Goal: Task Accomplishment & Management: Manage account settings

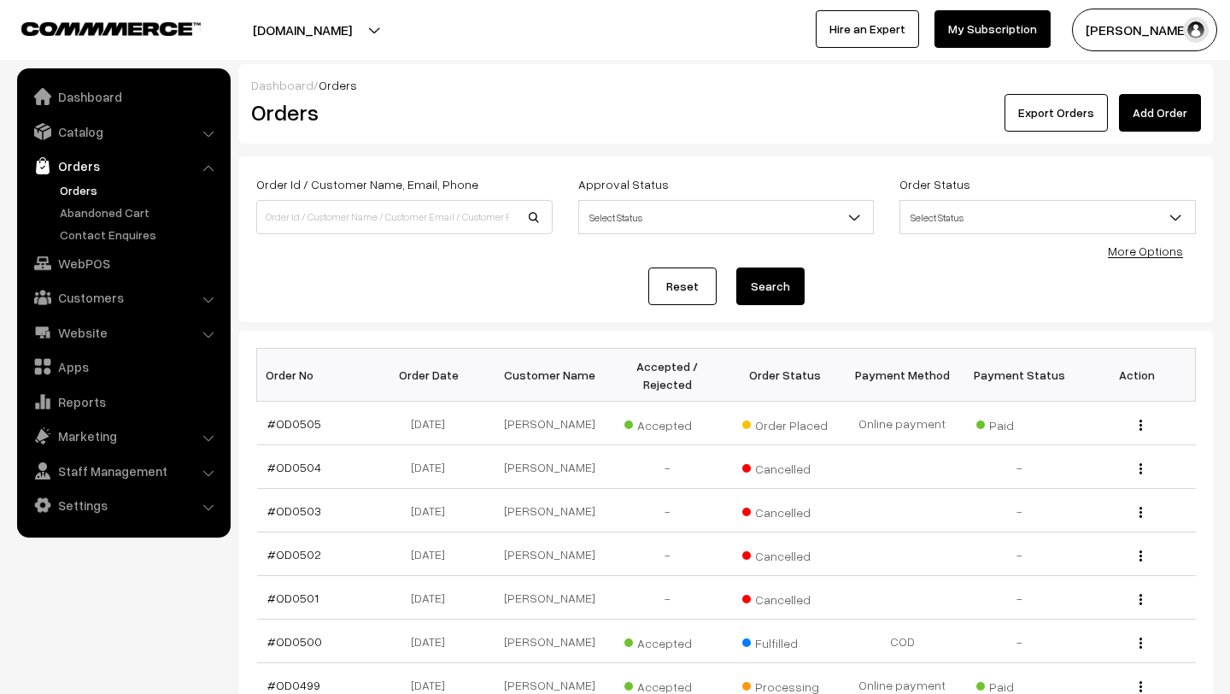
click at [113, 192] on link "Orders" at bounding box center [140, 190] width 169 height 18
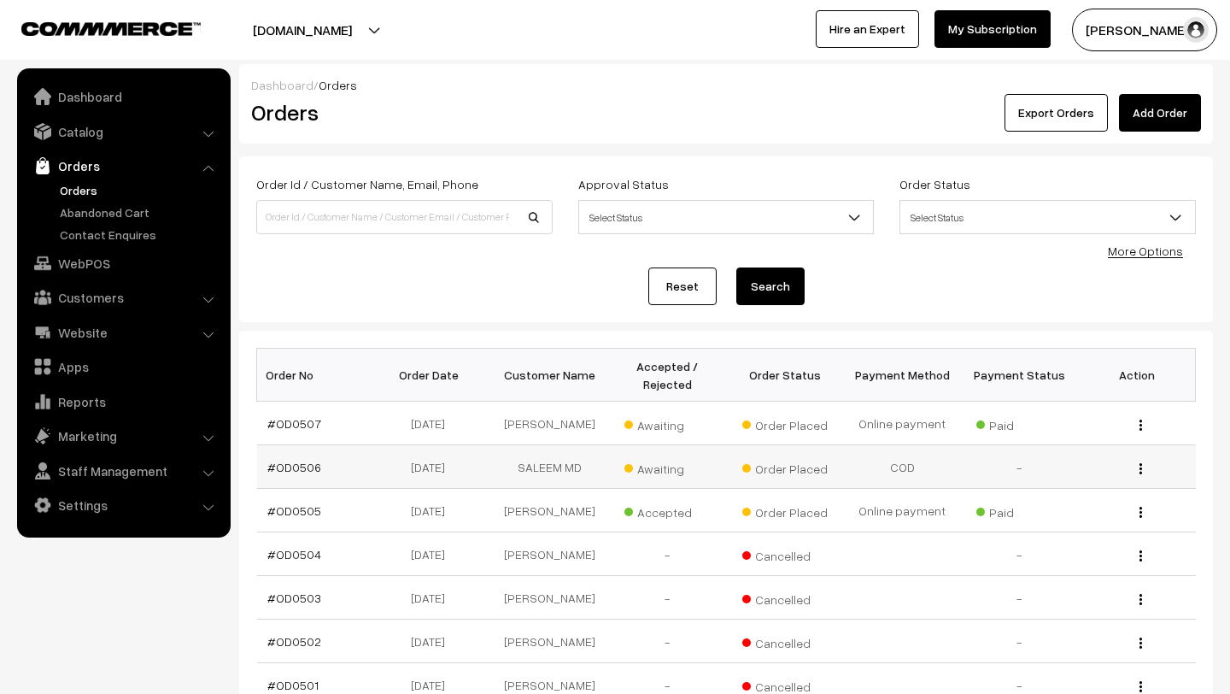
click at [660, 466] on span "Awaiting" at bounding box center [667, 466] width 85 height 22
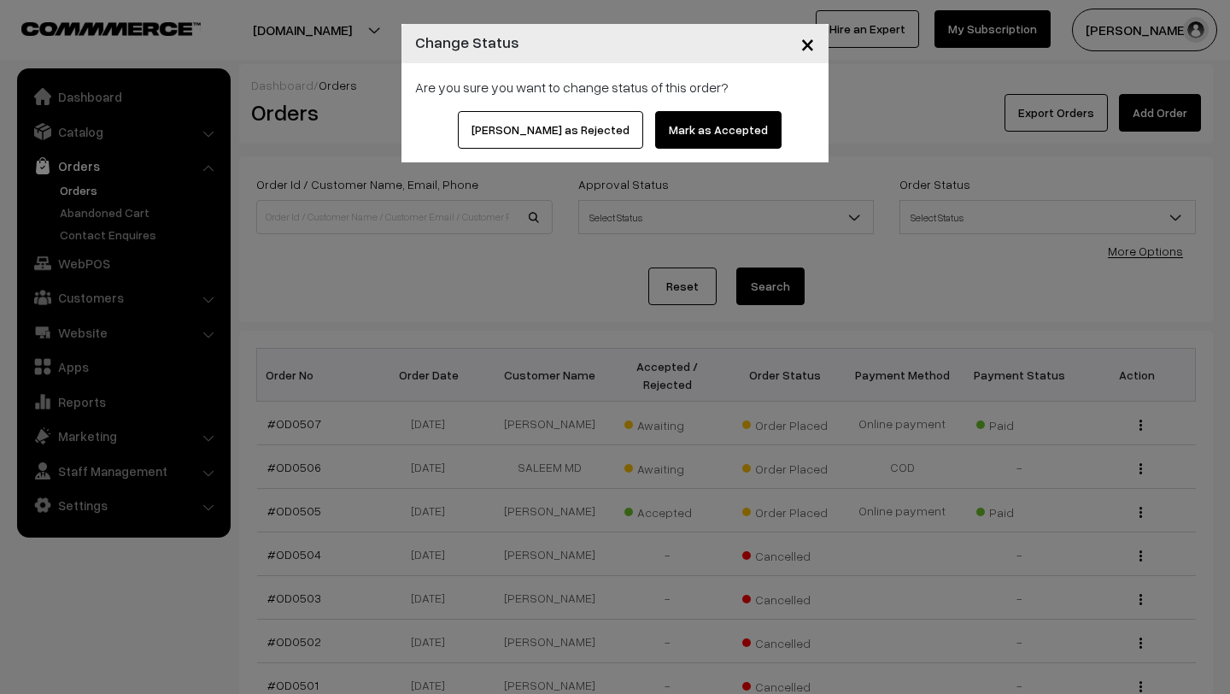
click at [678, 124] on button "Mark as Accepted" at bounding box center [718, 130] width 126 height 38
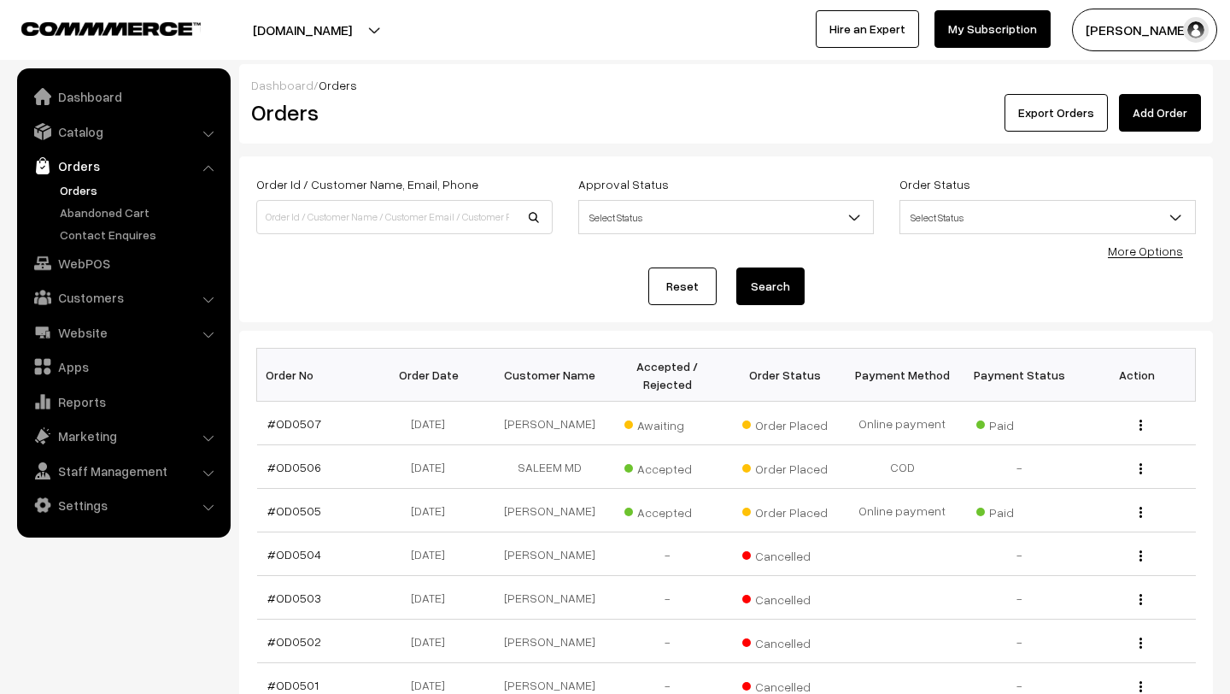
click at [654, 437] on td "Awaiting" at bounding box center [667, 424] width 117 height 44
click at [653, 413] on span "Awaiting" at bounding box center [667, 423] width 85 height 22
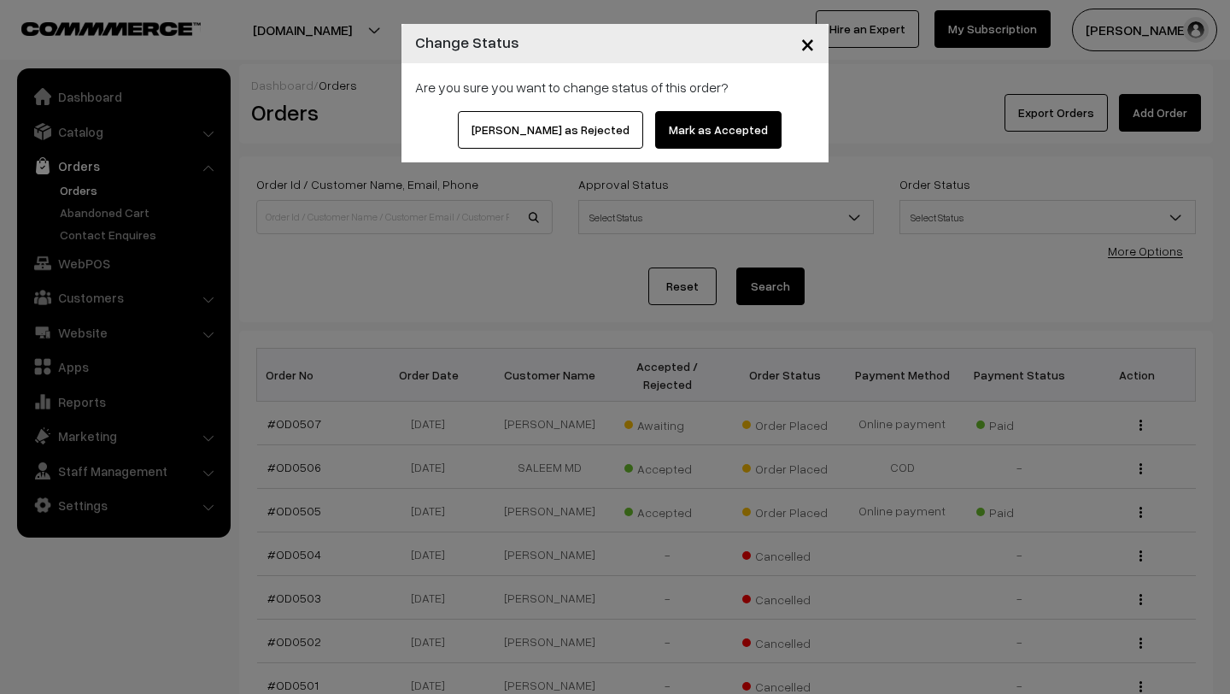
click at [672, 134] on button "Mark as Accepted" at bounding box center [718, 130] width 126 height 38
